Goal: Task Accomplishment & Management: Complete application form

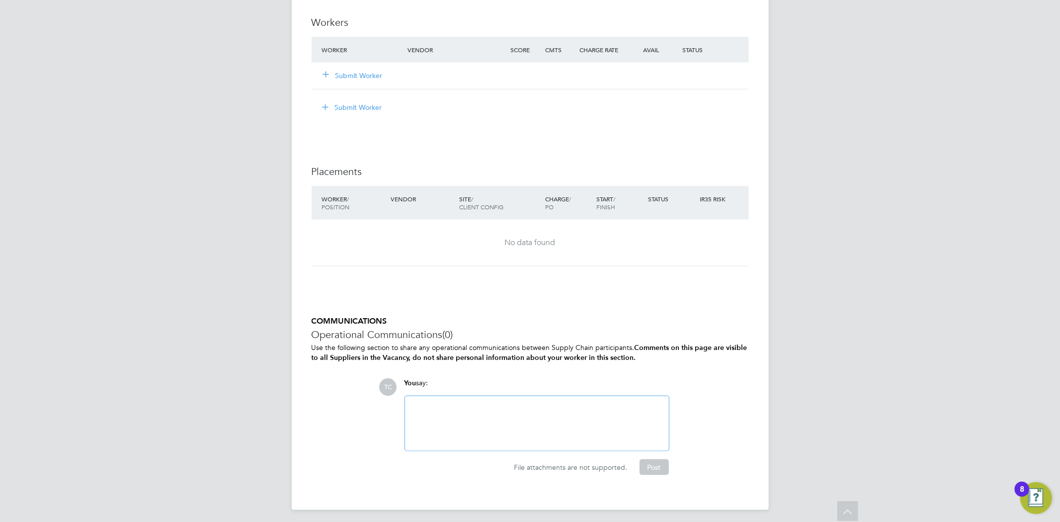
scroll to position [977, 0]
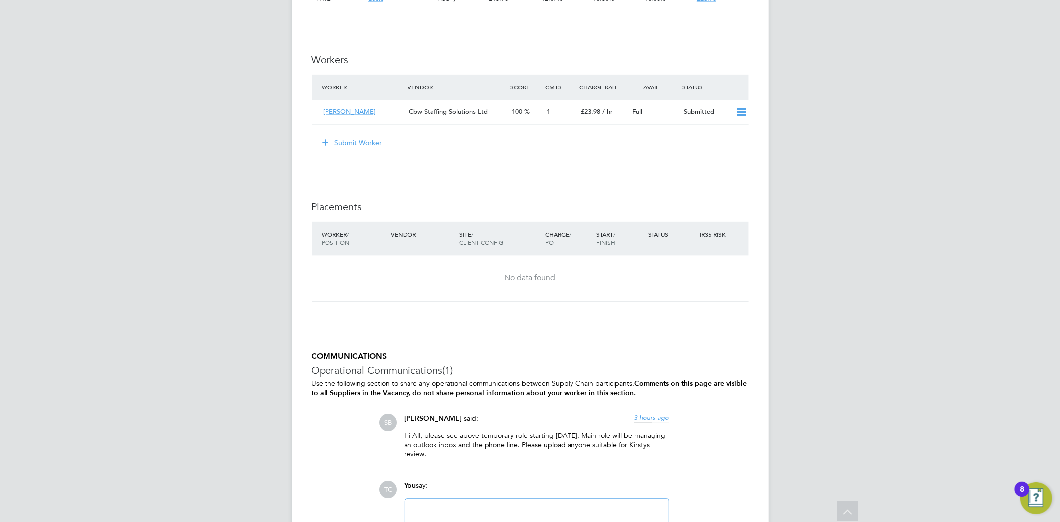
scroll to position [1815, 0]
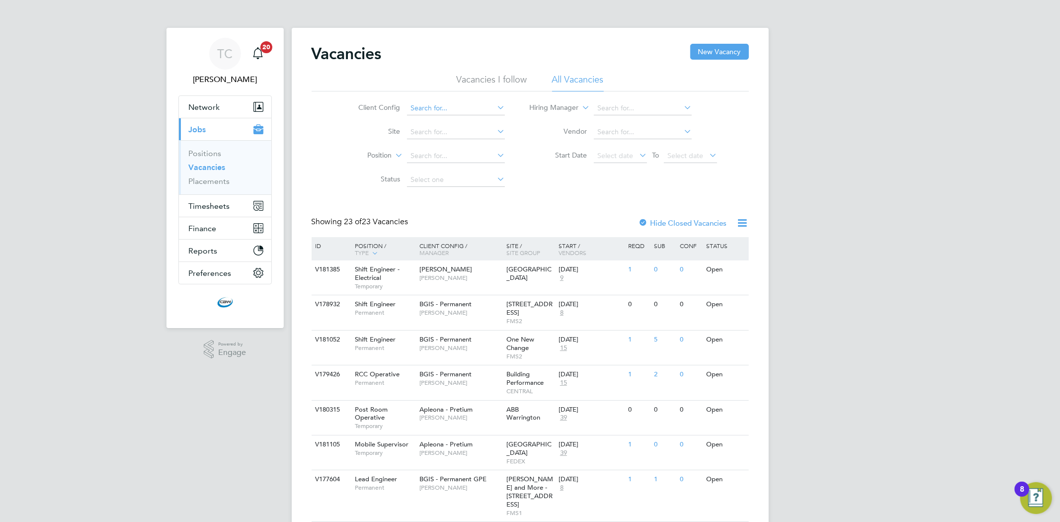
click at [427, 105] on input at bounding box center [456, 108] width 98 height 14
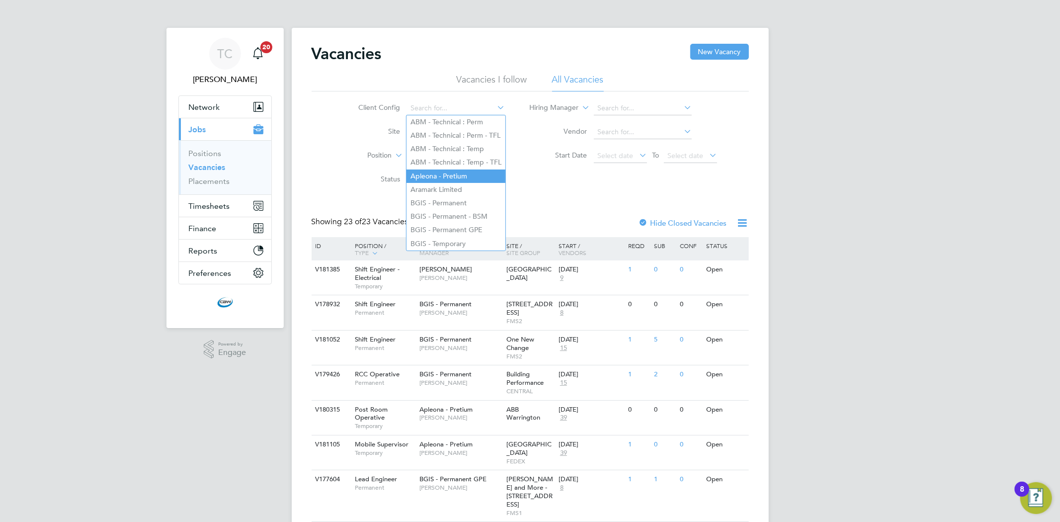
click at [430, 175] on li "Apleona - Pretium" at bounding box center [456, 175] width 99 height 13
type input "Apleona - Pretium"
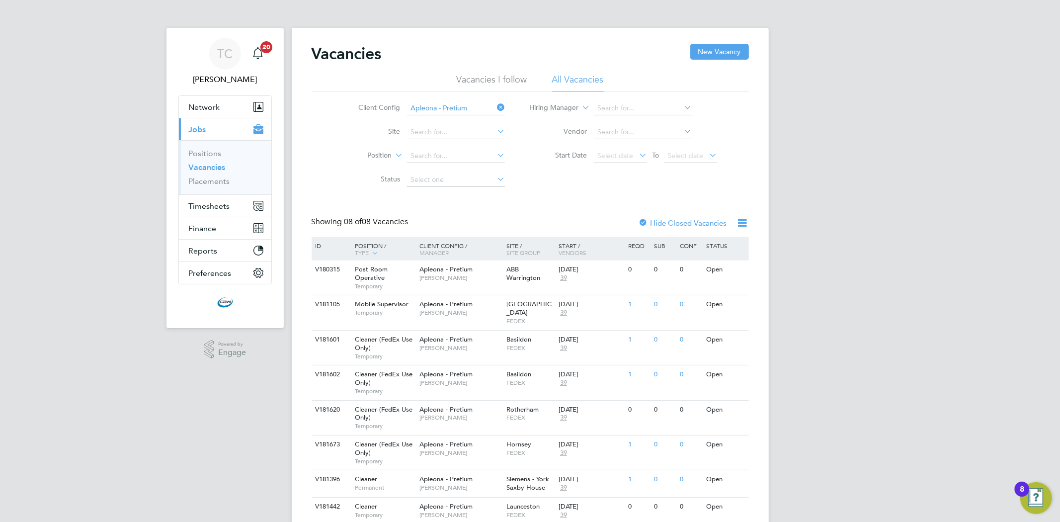
click at [448, 218] on div "Showing 08 of 08 Vacancies Hide Closed Vacancies" at bounding box center [530, 227] width 437 height 20
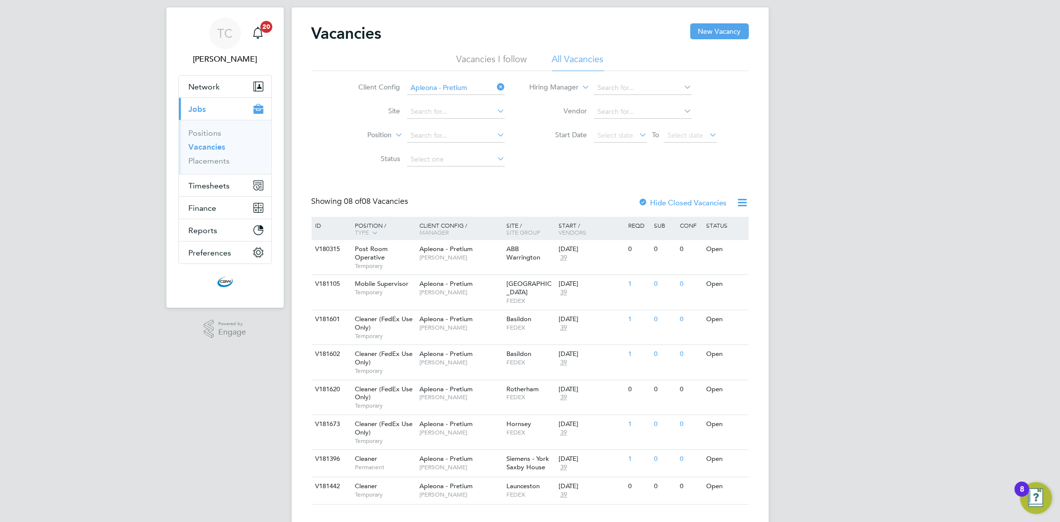
scroll to position [31, 0]
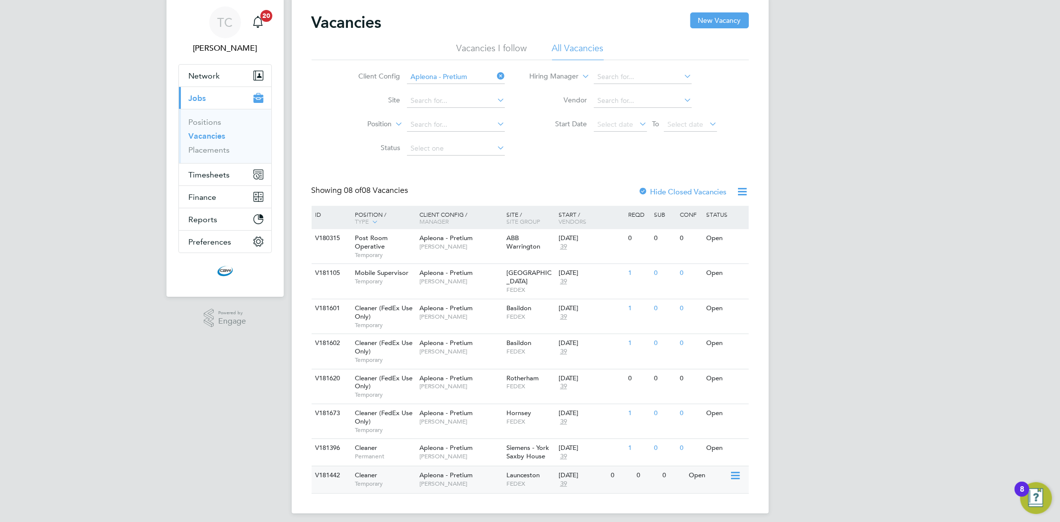
click at [476, 480] on span "Julie Tante" at bounding box center [460, 484] width 82 height 8
click at [438, 417] on span "Tracy Sellick" at bounding box center [460, 421] width 82 height 8
click at [404, 381] on div "Cleaner (FedEx Use Only) Temporary" at bounding box center [382, 386] width 70 height 34
click at [439, 427] on div "V181673 Cleaner (FedEx Use Only) Temporary Apleona - Pretium Tracy Sellick Horn…" at bounding box center [530, 421] width 437 height 35
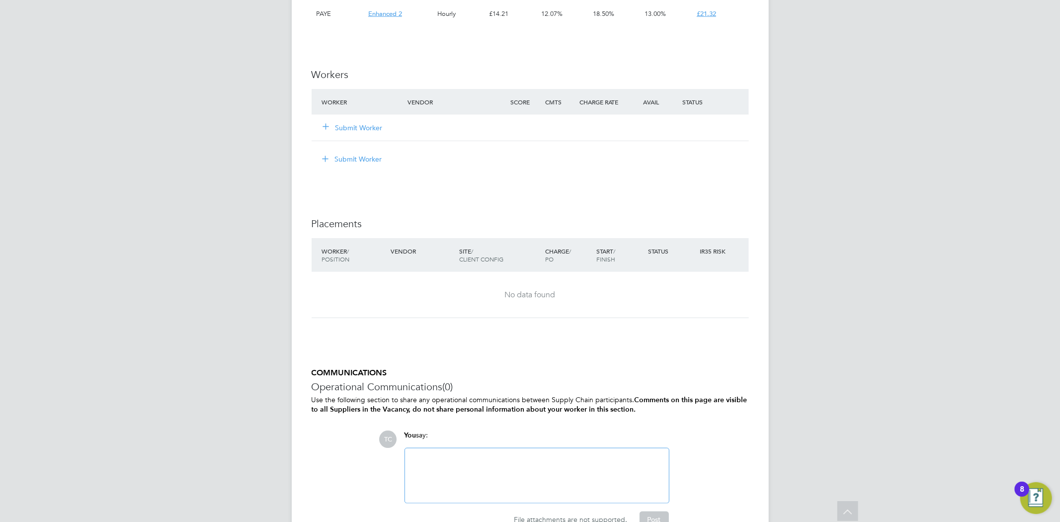
scroll to position [985, 0]
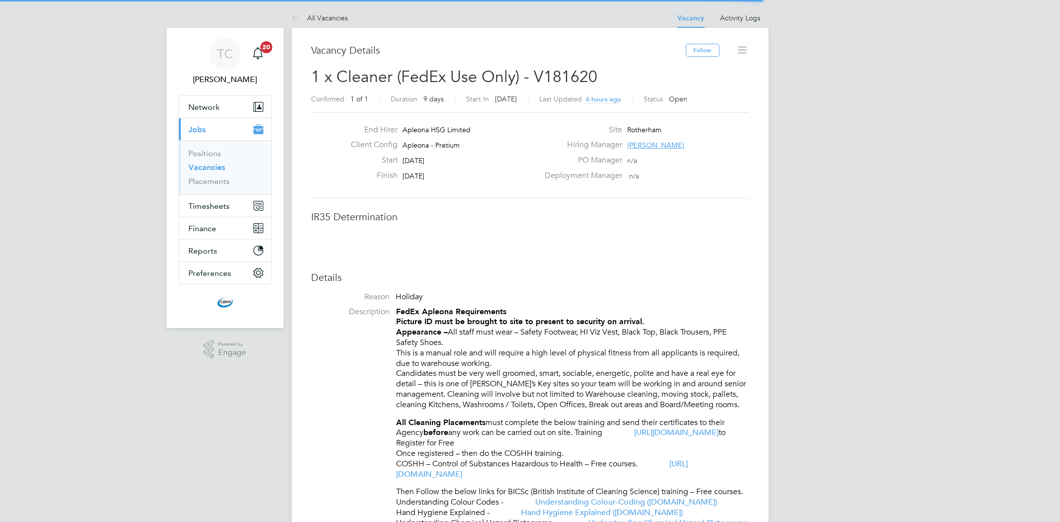
scroll to position [29, 70]
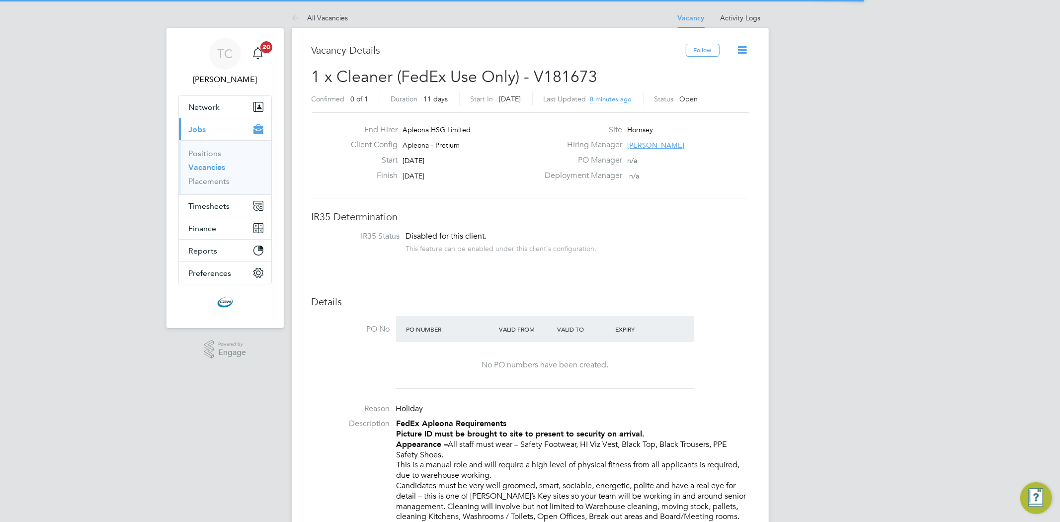
scroll to position [29, 70]
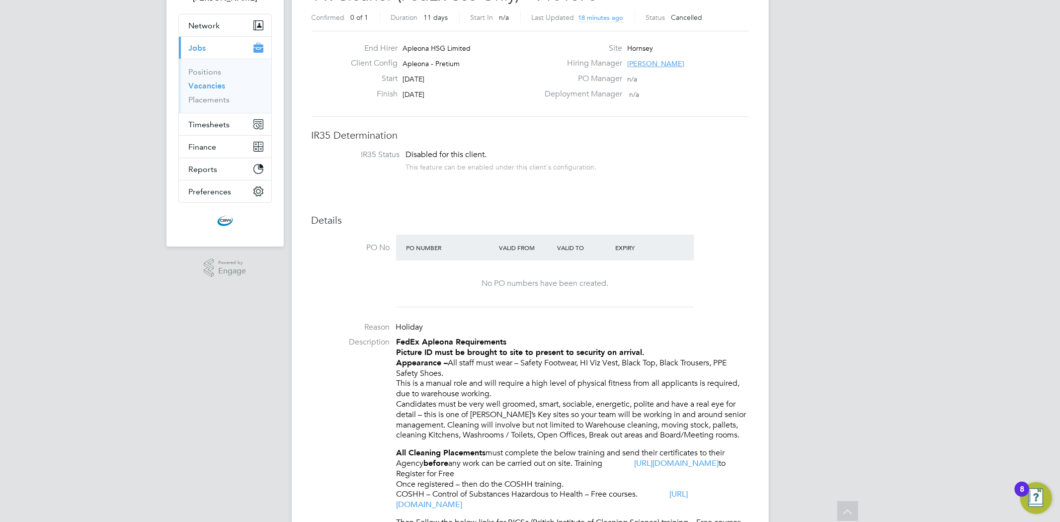
scroll to position [78, 0]
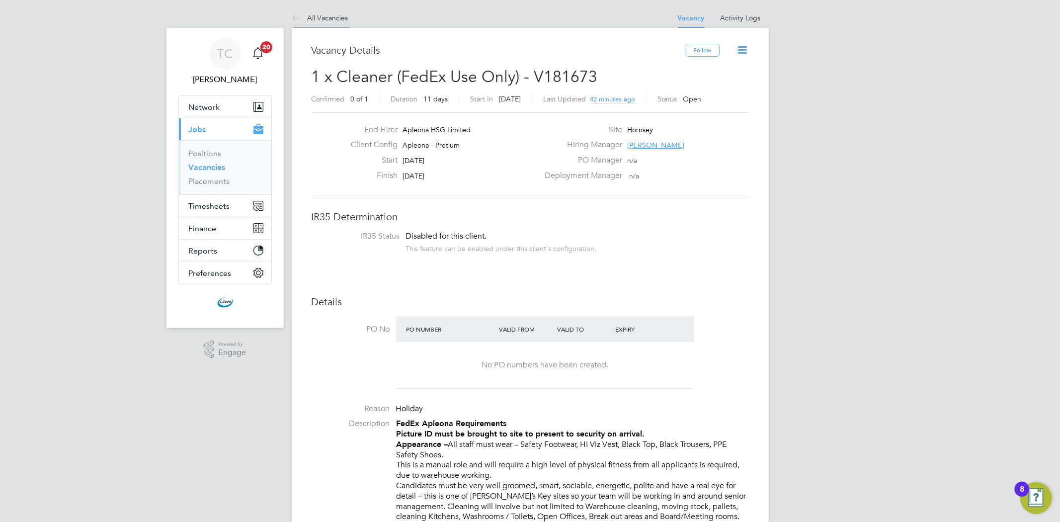
scroll to position [29, 70]
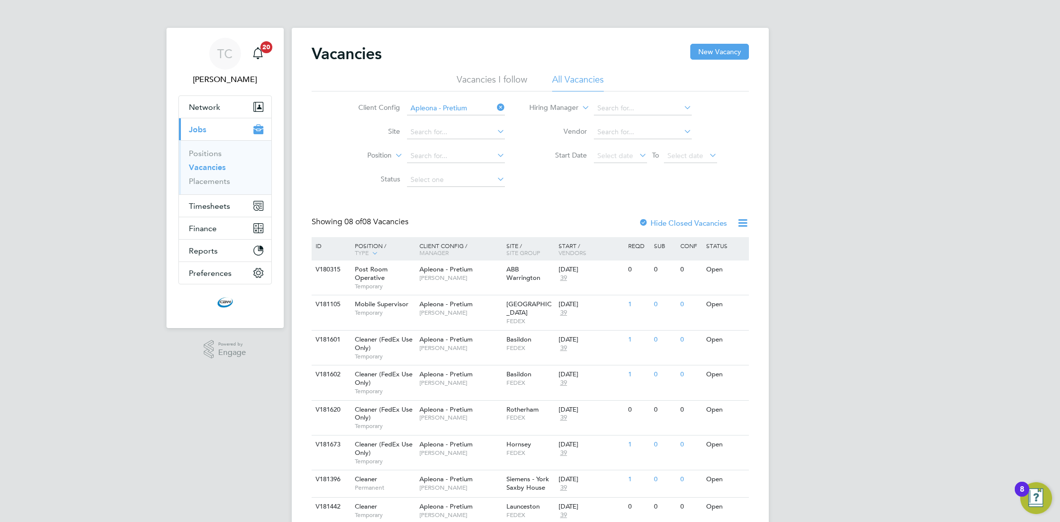
scroll to position [31, 0]
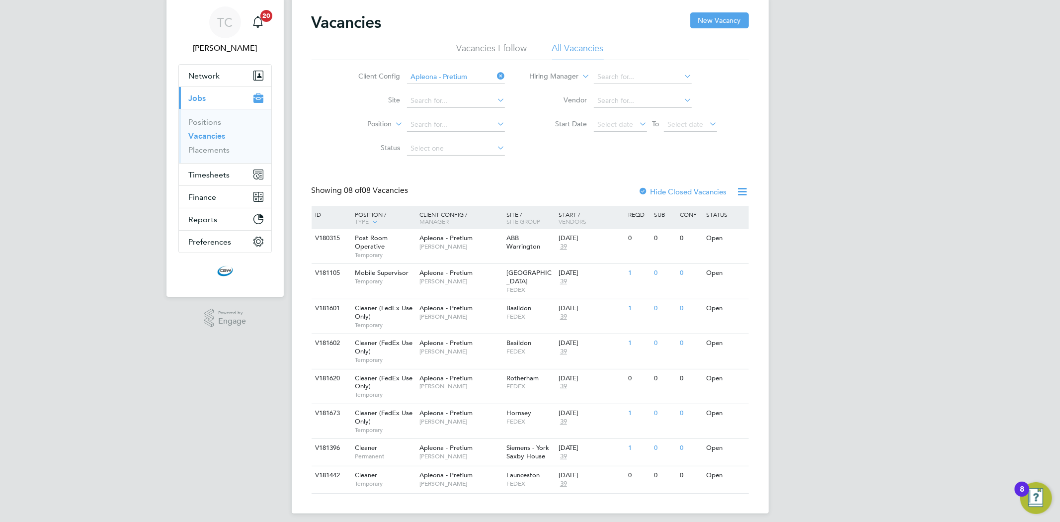
click at [495, 73] on icon at bounding box center [495, 76] width 0 height 14
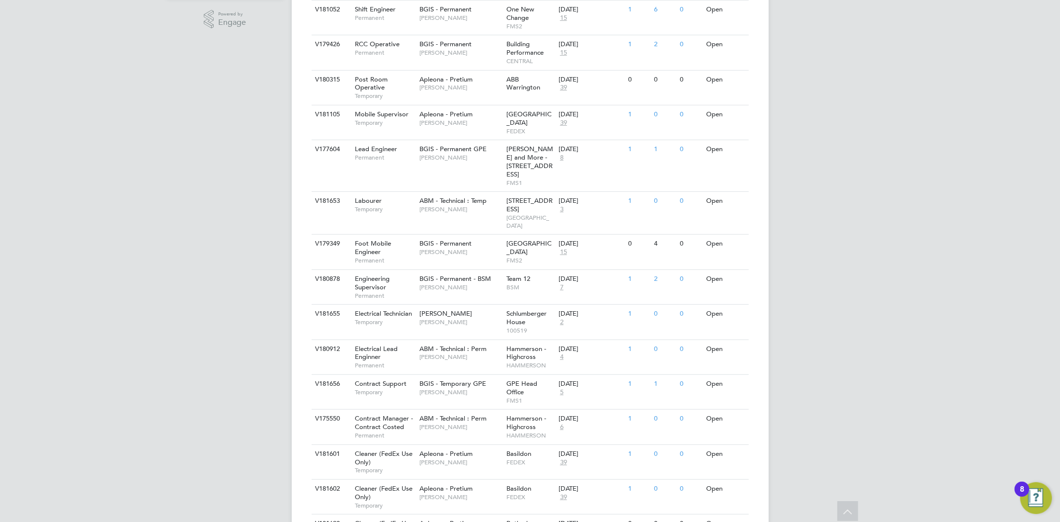
scroll to position [331, 0]
click at [420, 378] on span "BGIS - Temporary GPE" at bounding box center [452, 382] width 67 height 8
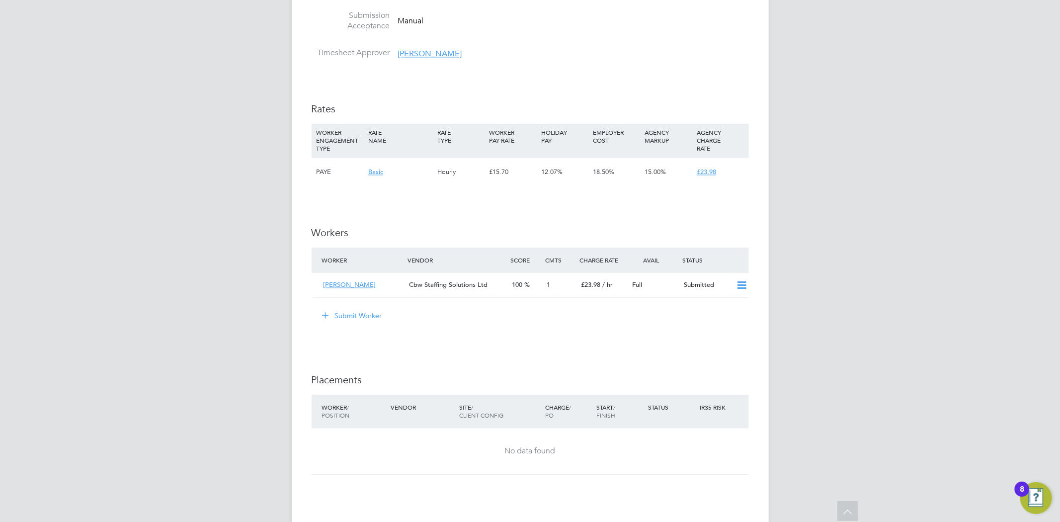
scroll to position [1546, 0]
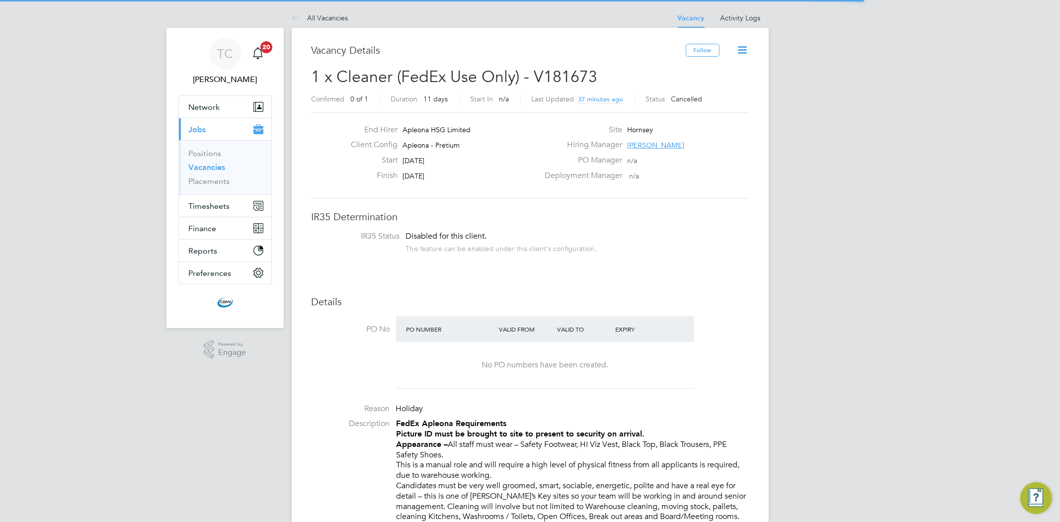
scroll to position [29, 70]
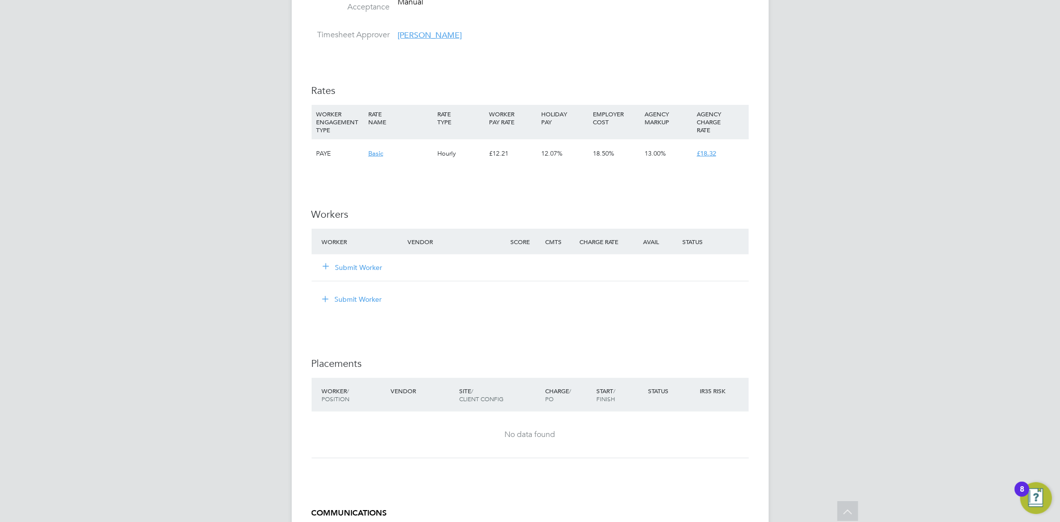
scroll to position [938, 0]
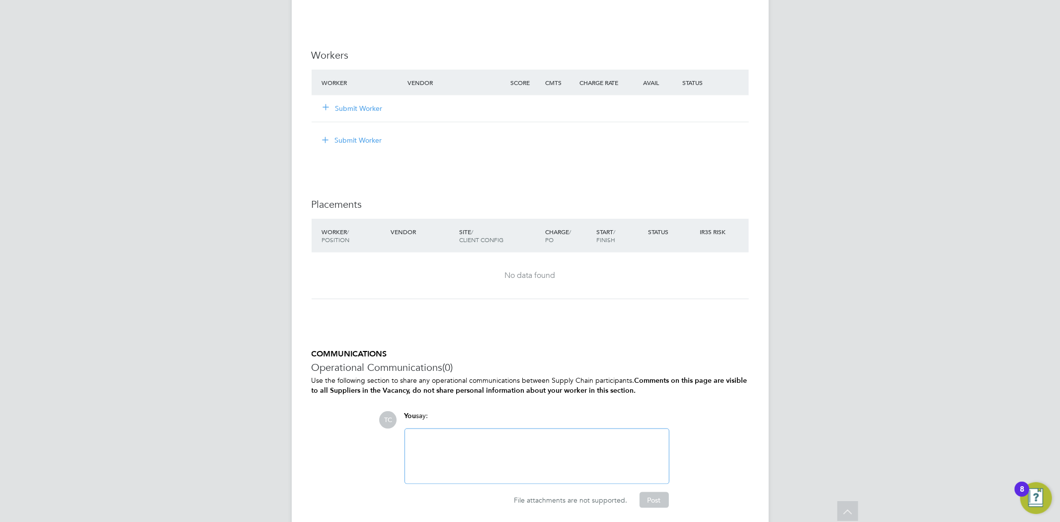
click at [362, 112] on button "Submit Worker" at bounding box center [354, 108] width 60 height 10
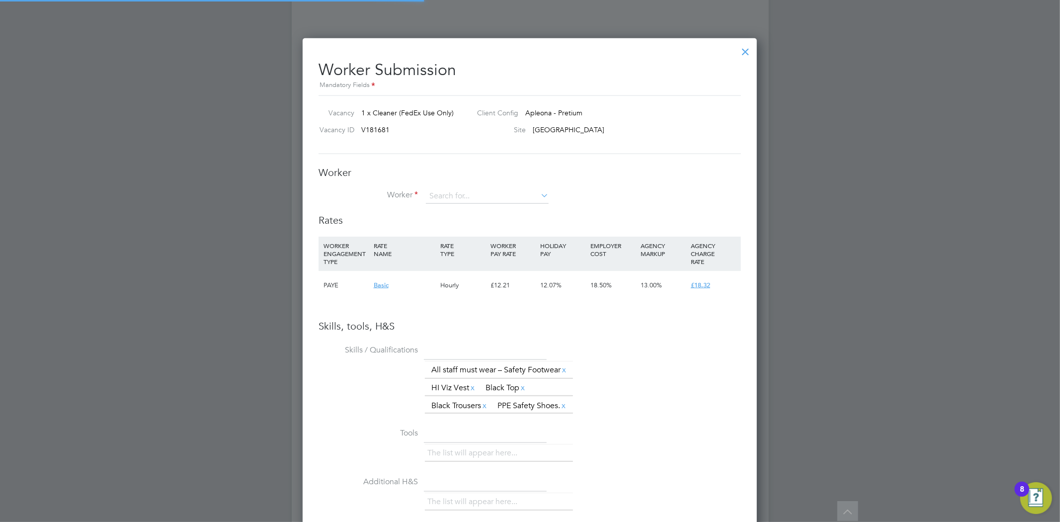
scroll to position [689, 455]
click at [479, 192] on input at bounding box center [487, 196] width 123 height 15
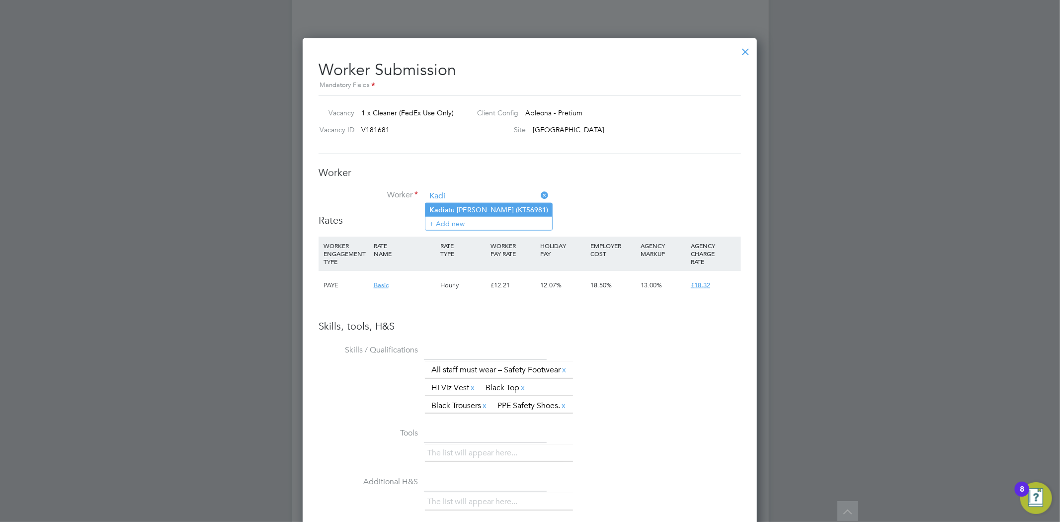
click at [477, 206] on li "Kadi atu Turay (KT56981)" at bounding box center [488, 209] width 127 height 13
type input "Kadiatu Turay (KT56981)"
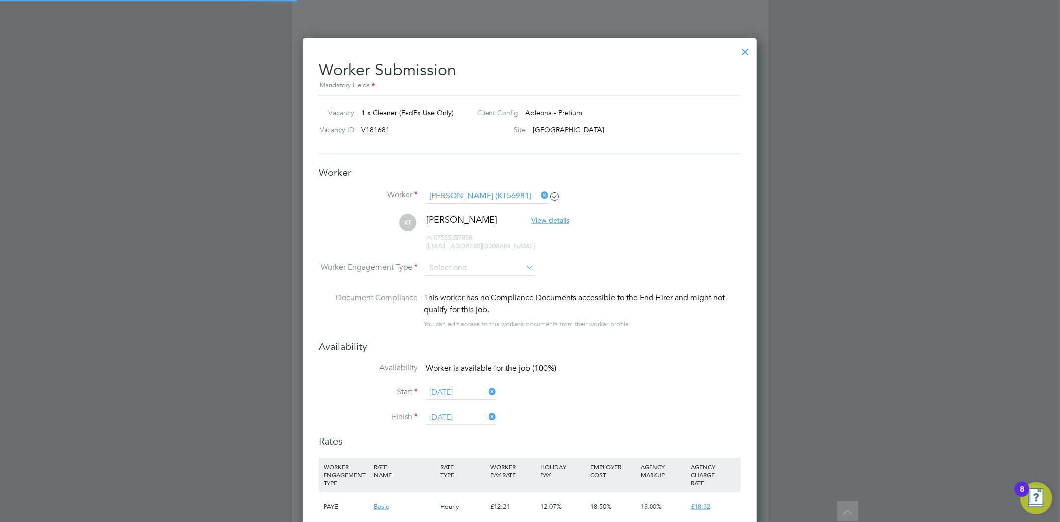
scroll to position [908, 455]
click at [454, 255] on li "KT Kadiatu Turay View details m: 07555057858 kadiatut792@gmail.com" at bounding box center [530, 237] width 422 height 47
click at [454, 264] on input at bounding box center [480, 268] width 108 height 15
click at [478, 288] on li "PAYE" at bounding box center [479, 294] width 109 height 13
type input "PAYE"
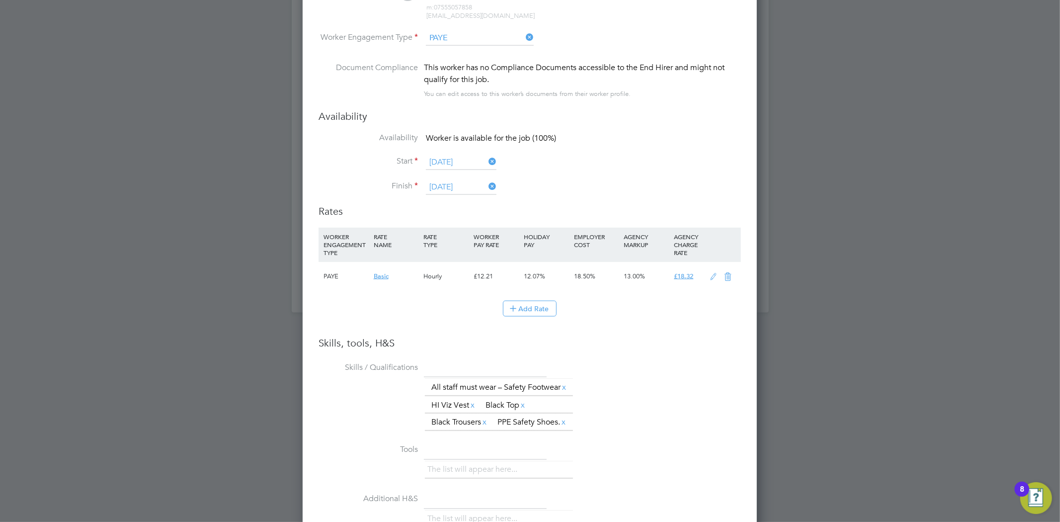
scroll to position [1389, 0]
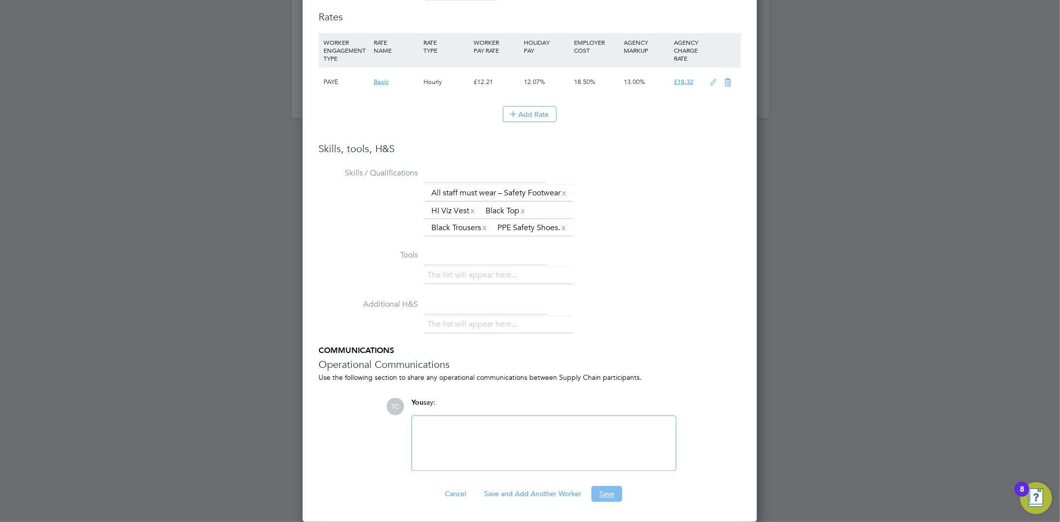
click at [605, 488] on button "Save" at bounding box center [606, 494] width 31 height 16
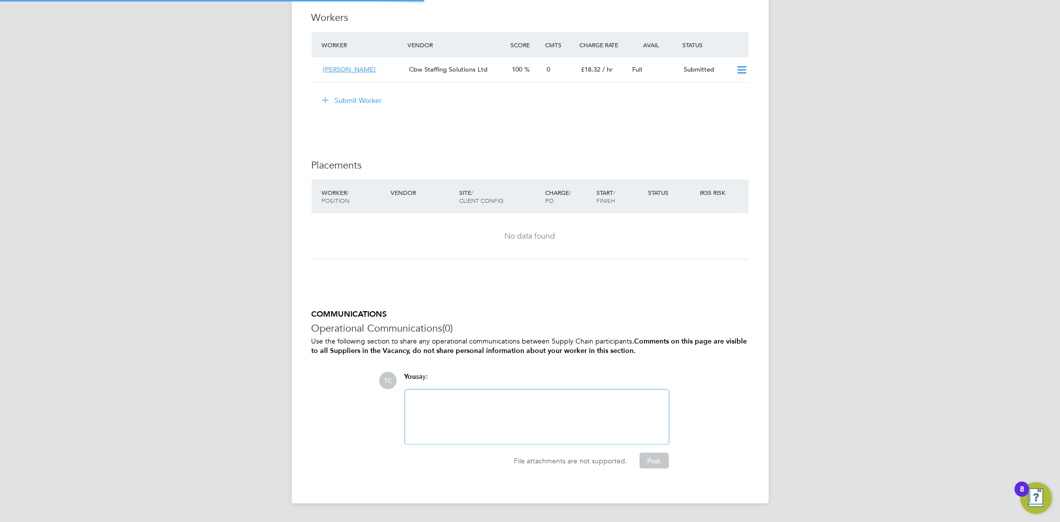
scroll to position [0, 0]
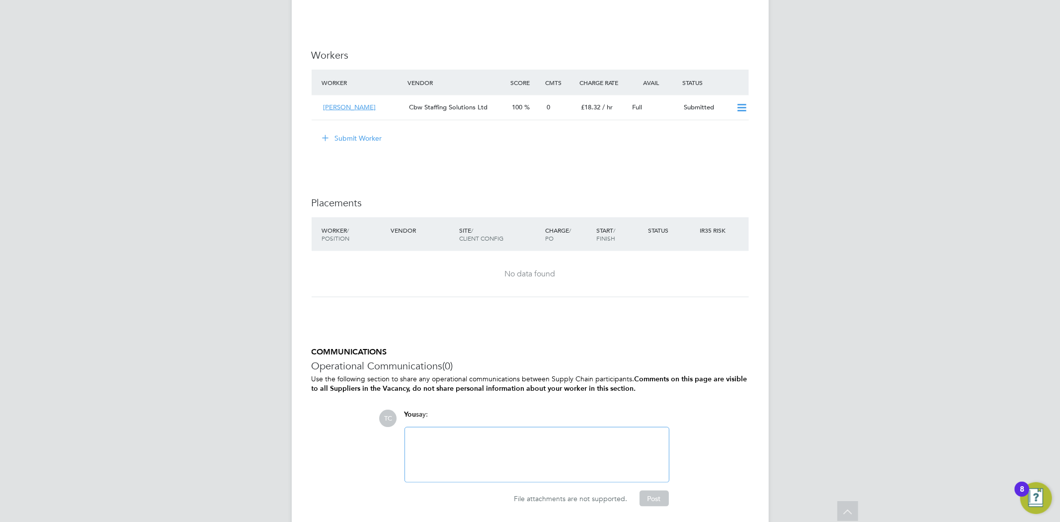
click at [473, 449] on div at bounding box center [537, 454] width 252 height 43
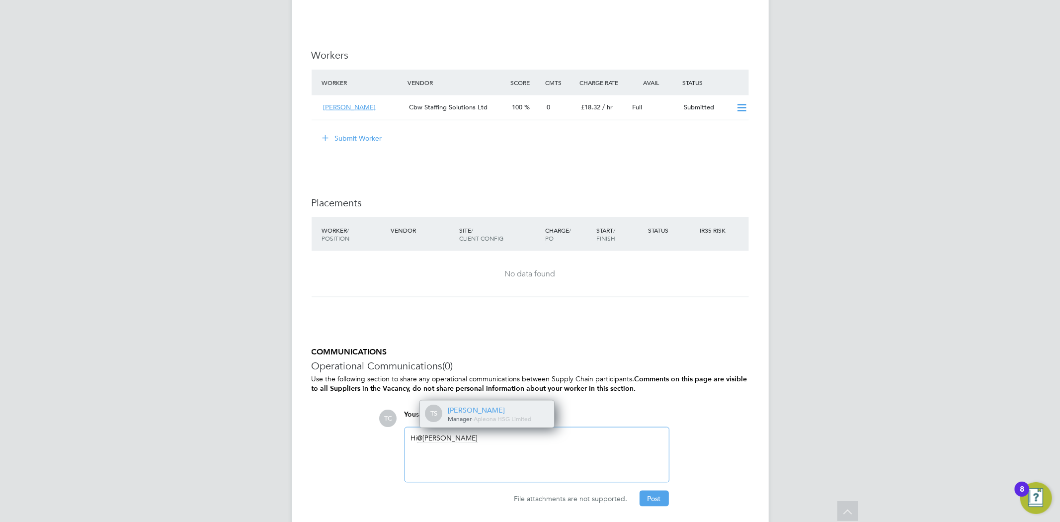
click at [476, 414] on div "[PERSON_NAME]" at bounding box center [497, 410] width 99 height 9
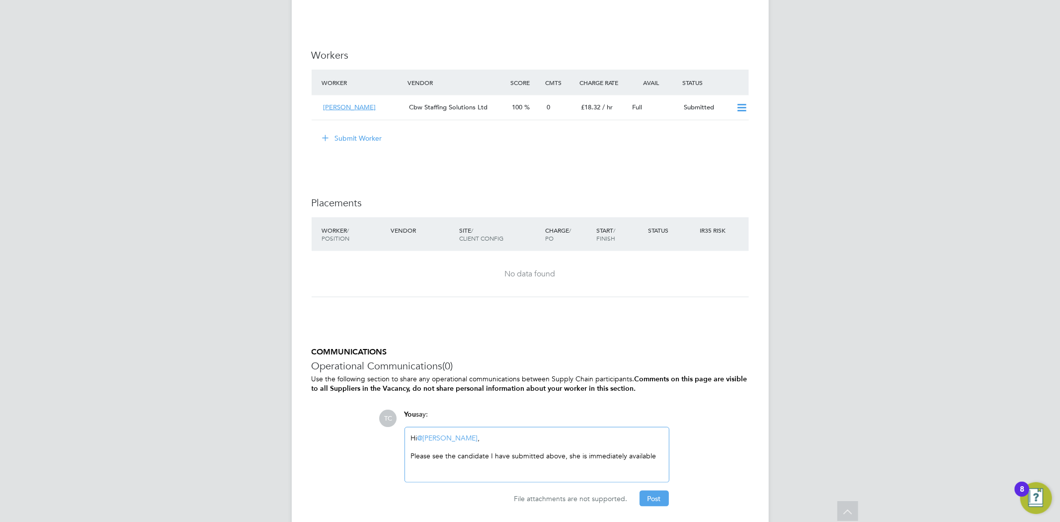
click at [656, 459] on div "Please see the candidate I have submitted above, she is immediately available" at bounding box center [537, 455] width 252 height 9
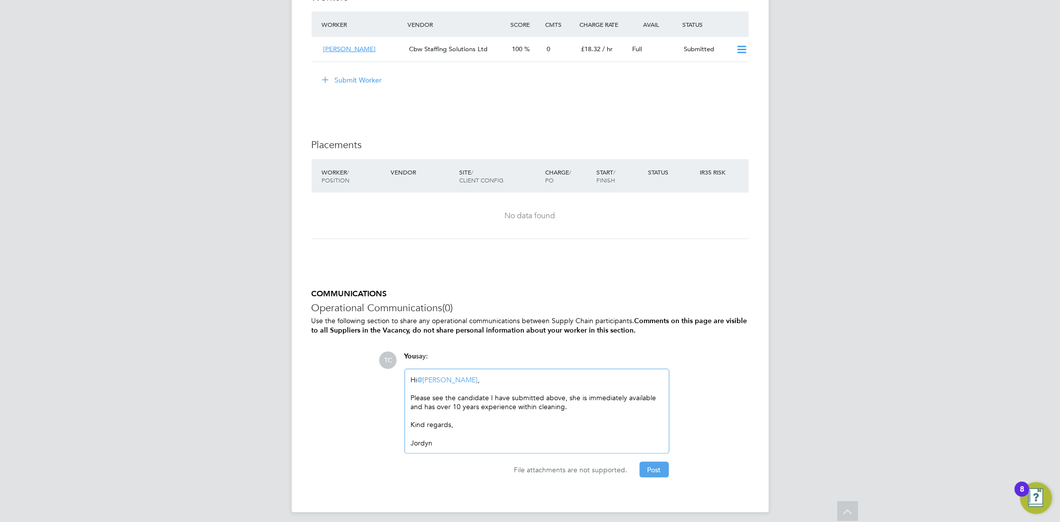
scroll to position [1005, 0]
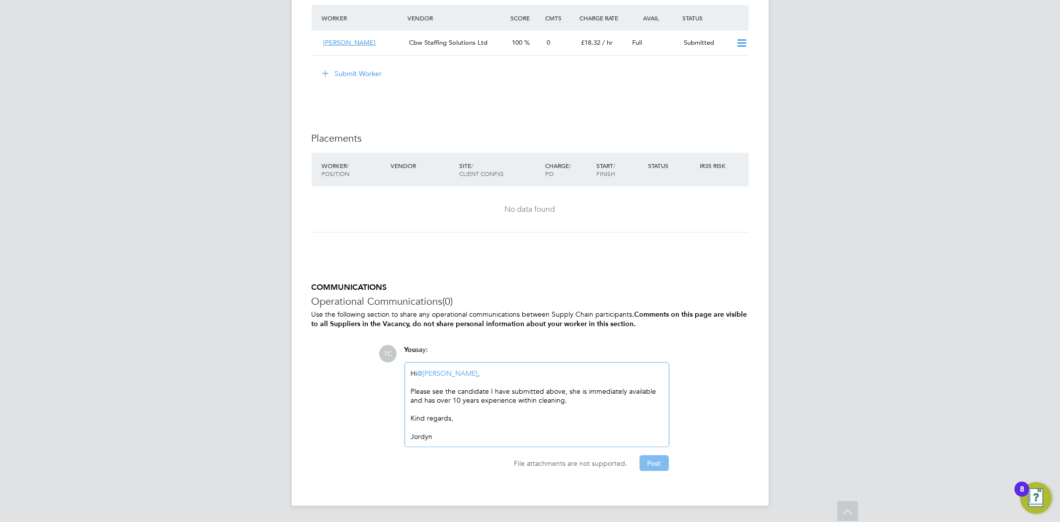
click at [659, 461] on button "Post" at bounding box center [654, 463] width 29 height 16
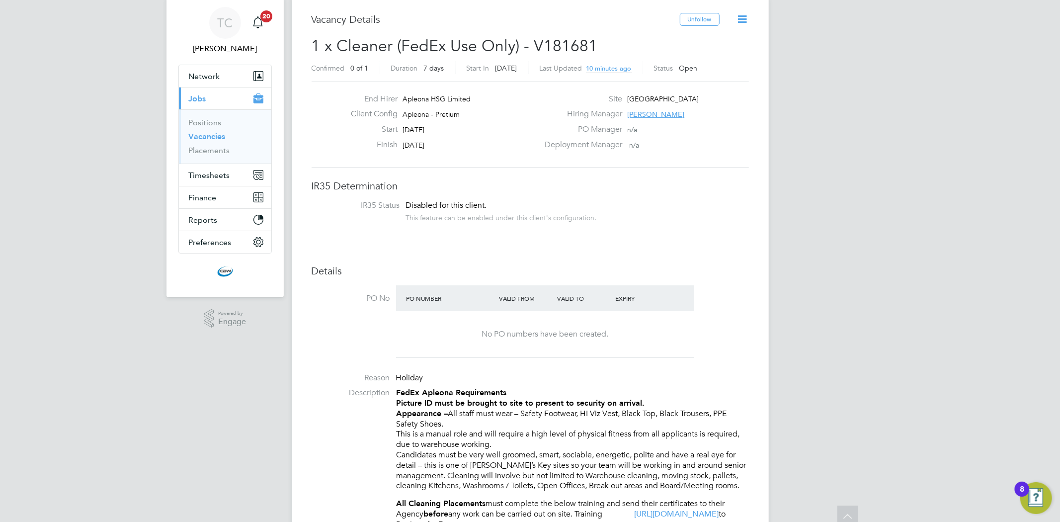
scroll to position [0, 0]
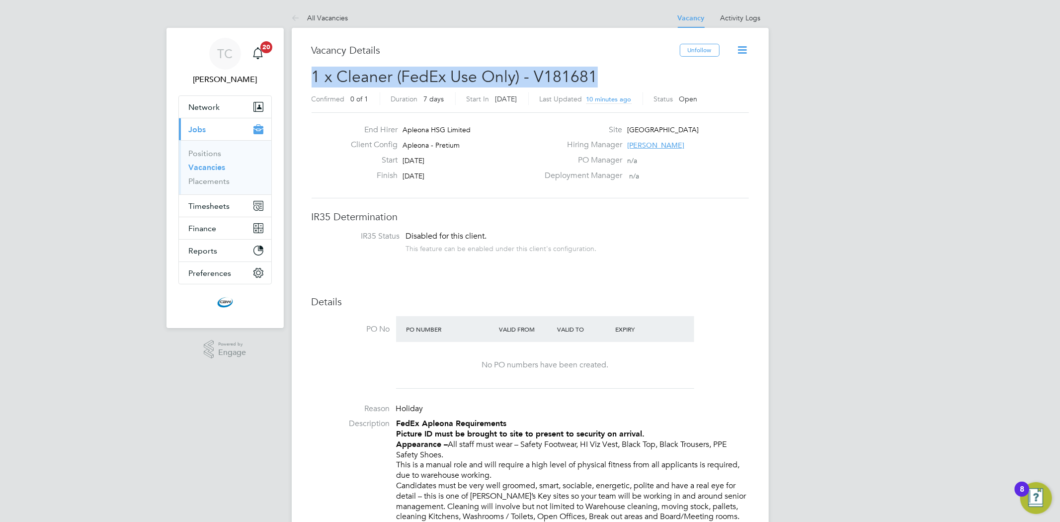
drag, startPoint x: 615, startPoint y: 78, endPoint x: 309, endPoint y: 82, distance: 306.2
copy span "1 x Cleaner (FedEx Use Only) - V181681"
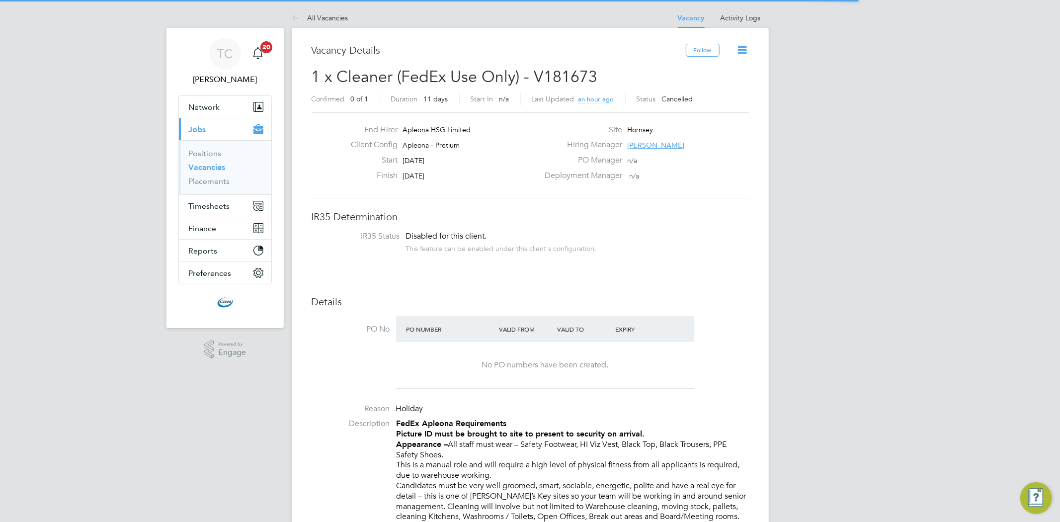
scroll to position [29, 70]
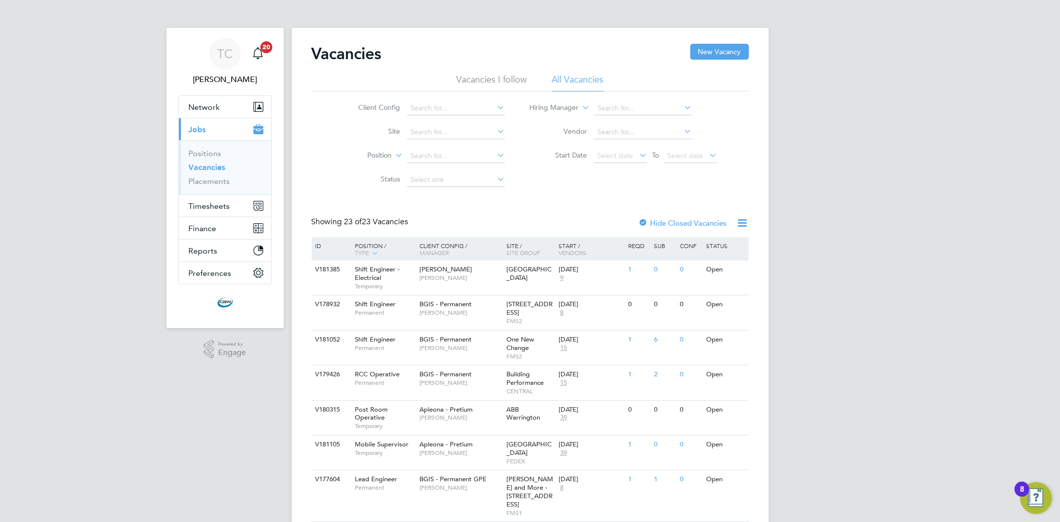
click at [434, 100] on li "Client Config" at bounding box center [423, 108] width 187 height 24
click at [435, 105] on input at bounding box center [456, 108] width 98 height 14
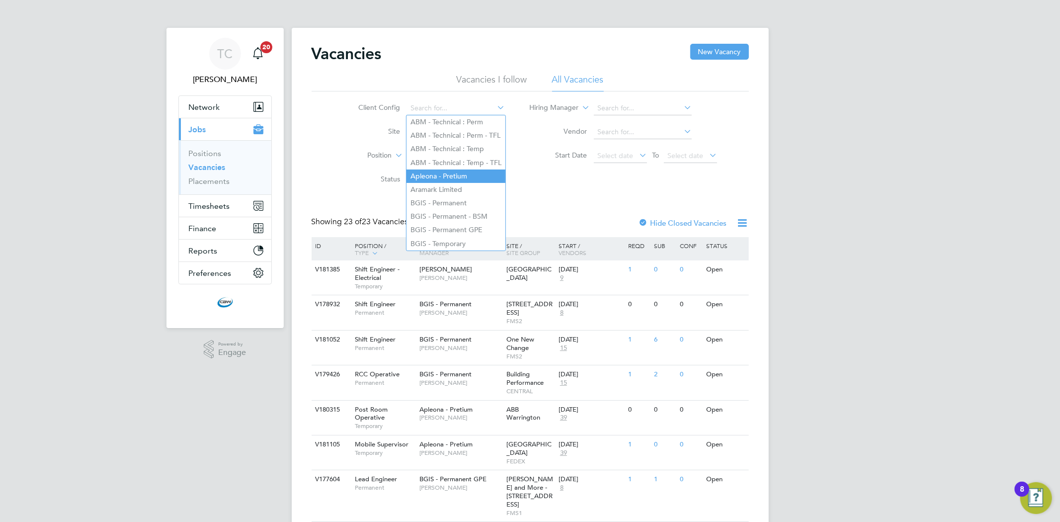
click at [447, 175] on li "Apleona - Pretium" at bounding box center [456, 175] width 99 height 13
type input "Apleona - Pretium"
